Goal: Navigation & Orientation: Find specific page/section

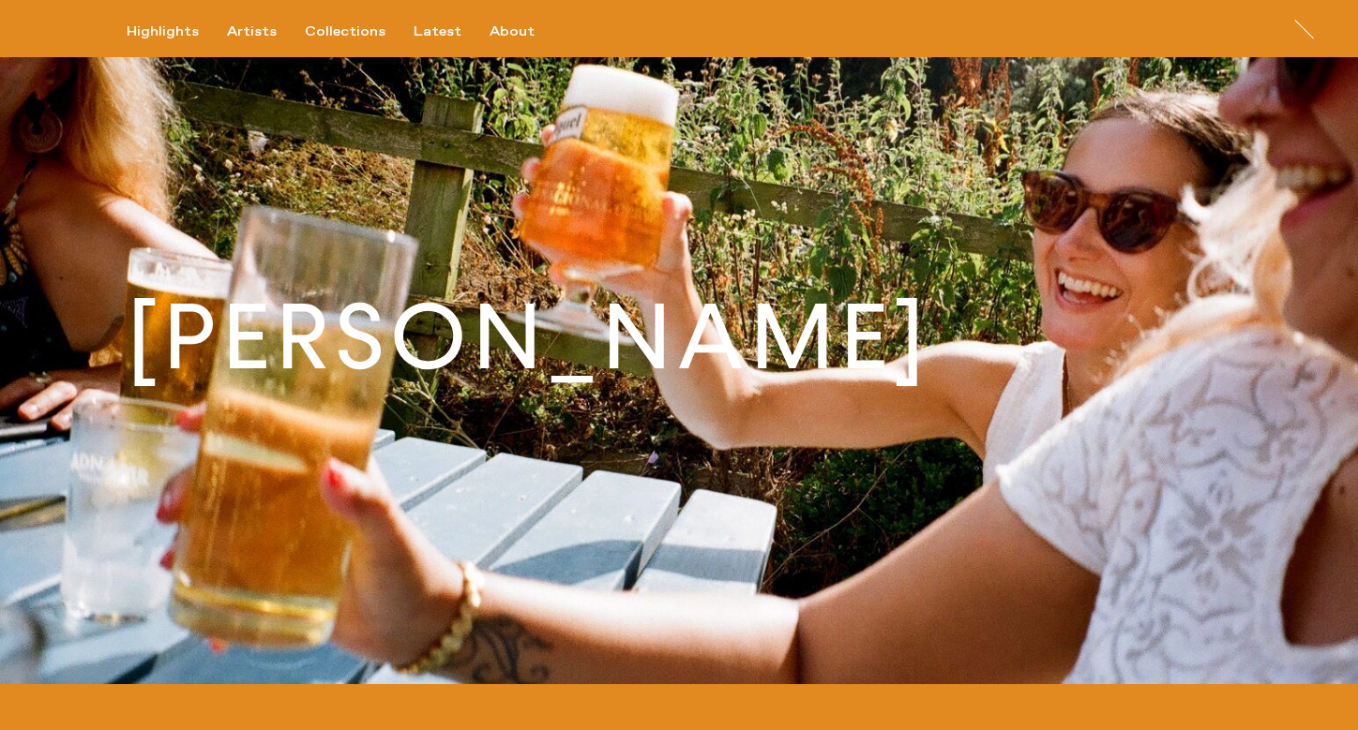
scroll to position [0, 5674]
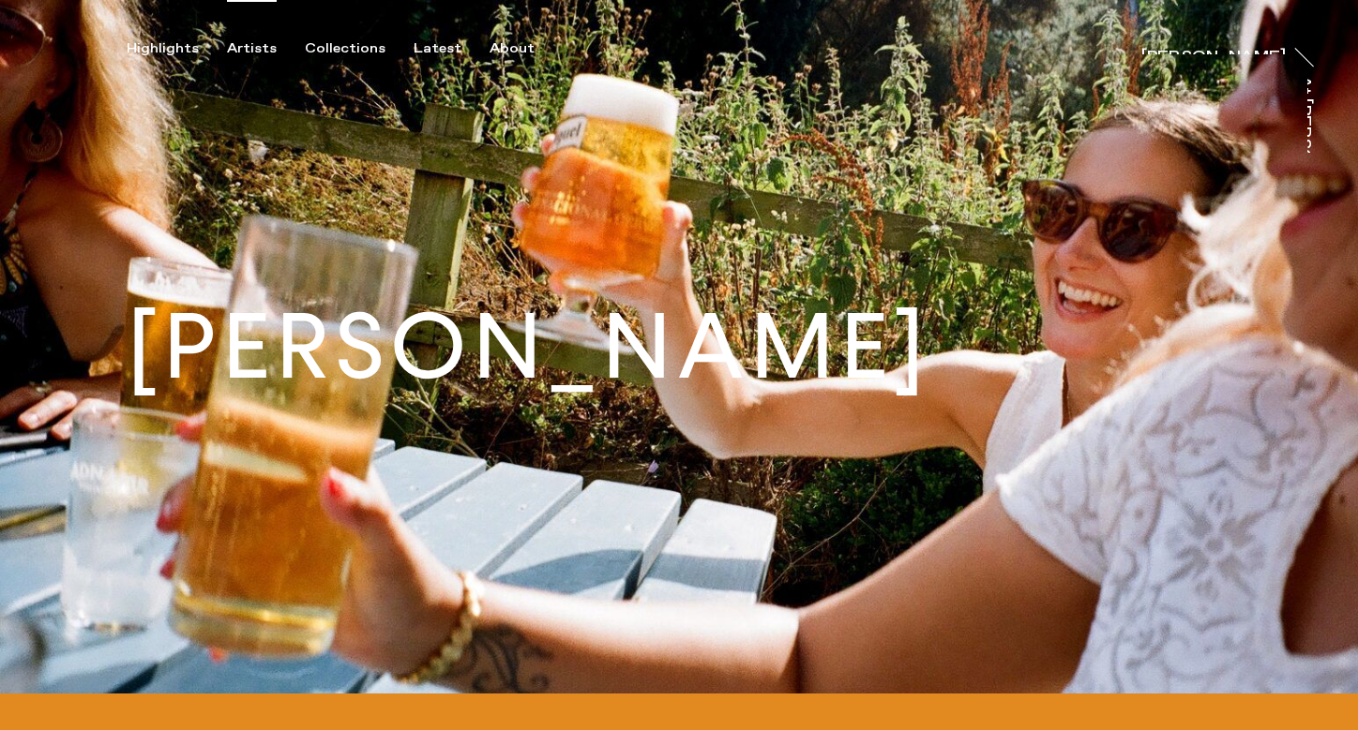
click at [248, 41] on div "Artists" at bounding box center [252, 48] width 50 height 17
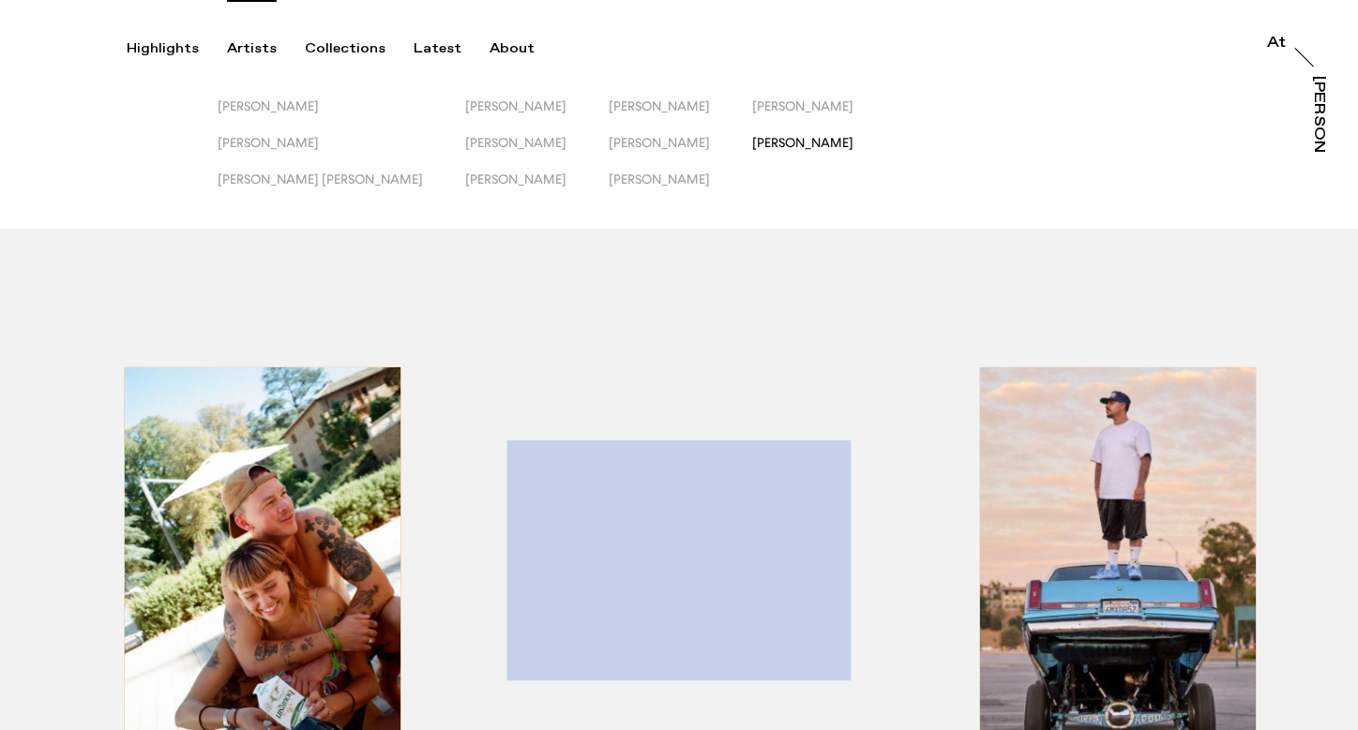
click at [752, 147] on span "[PERSON_NAME]" at bounding box center [802, 142] width 101 height 15
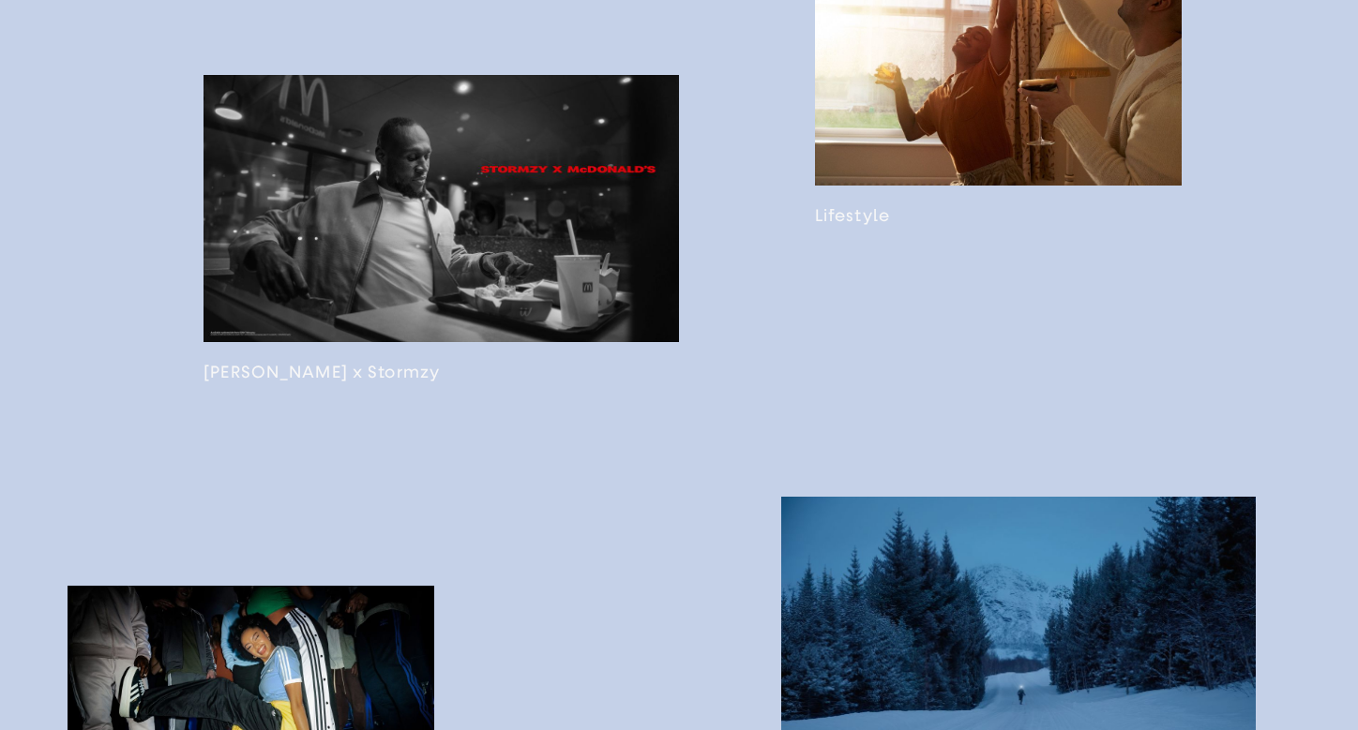
scroll to position [1769, 0]
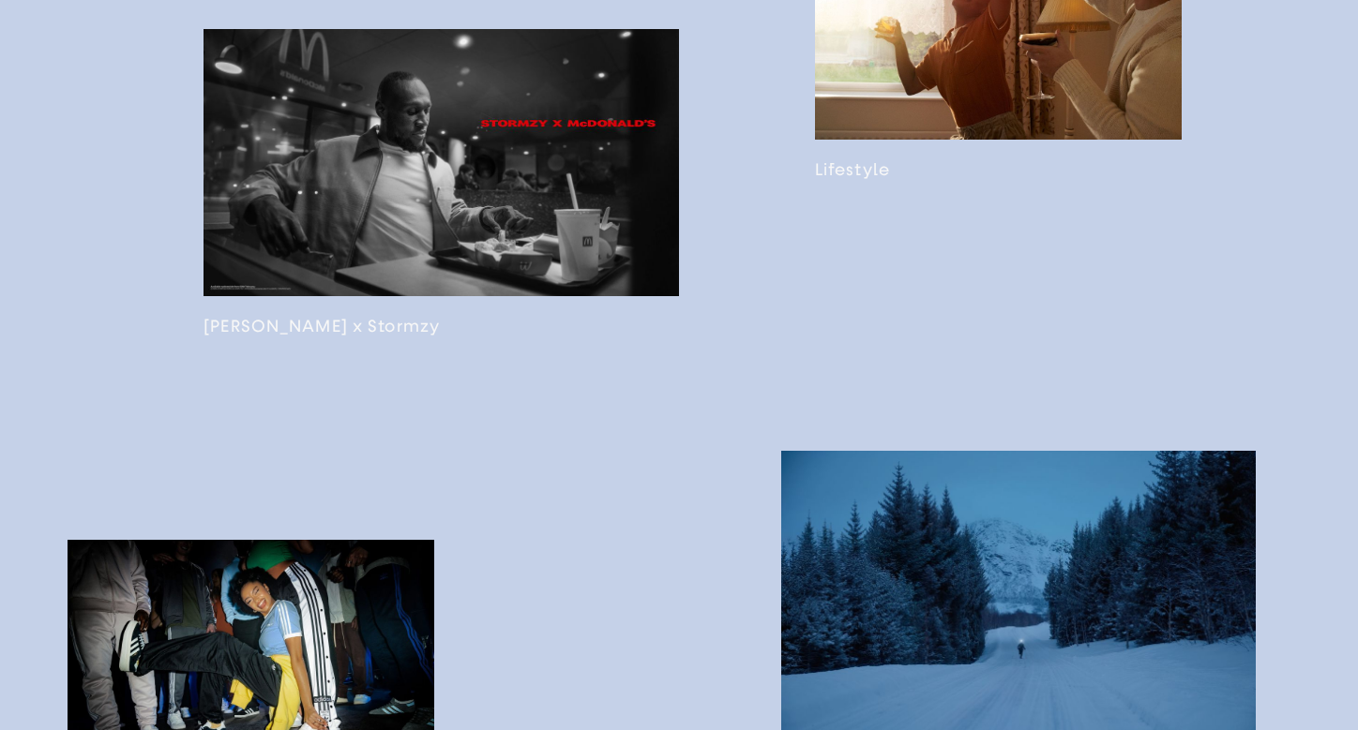
click at [943, 143] on link at bounding box center [998, 37] width 367 height 285
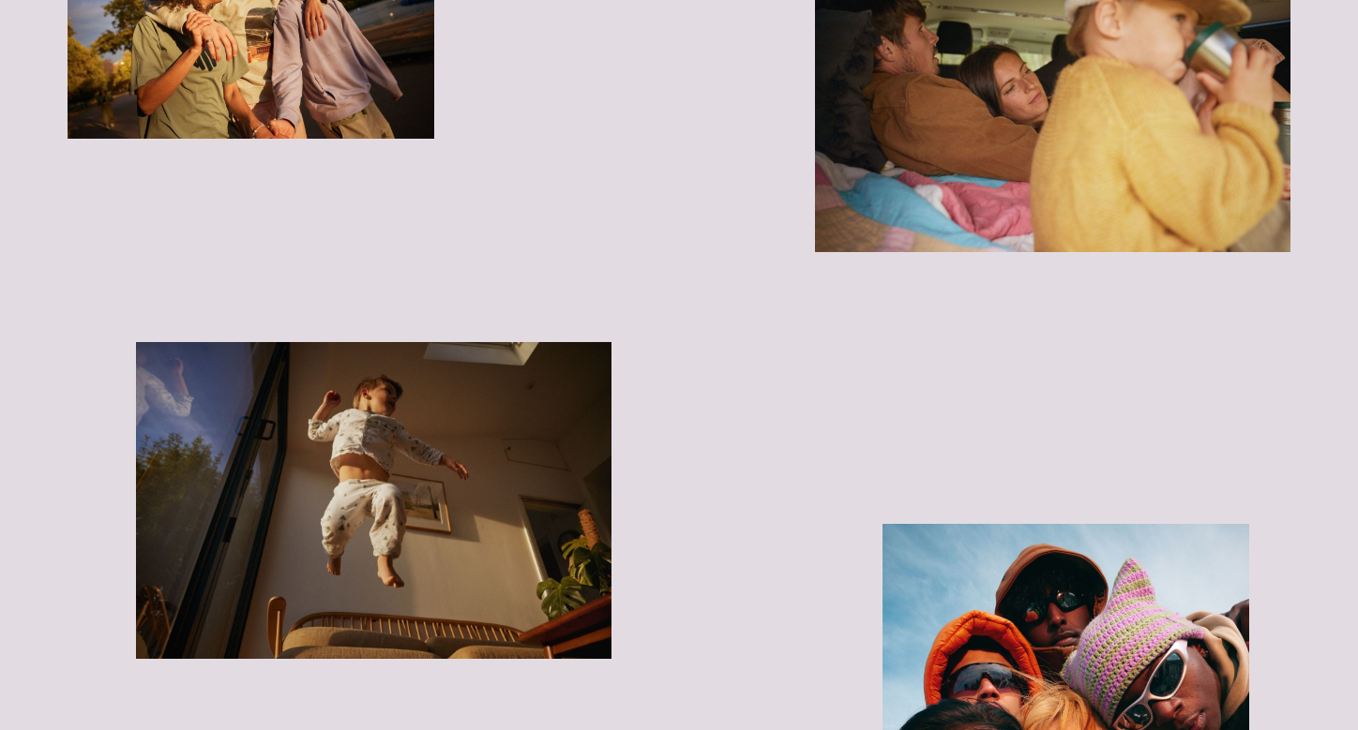
scroll to position [4540, 0]
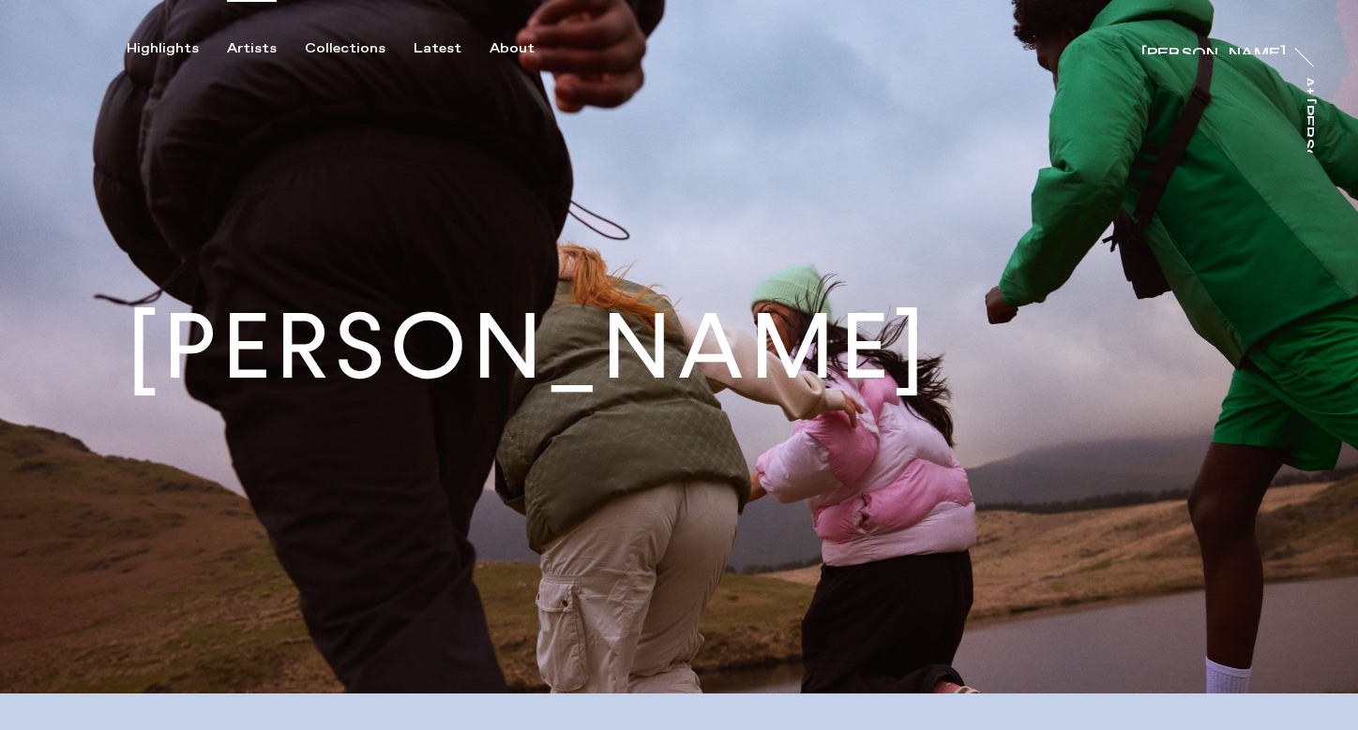
click at [238, 55] on div "Artists" at bounding box center [252, 48] width 50 height 17
